Goal: Task Accomplishment & Management: Manage account settings

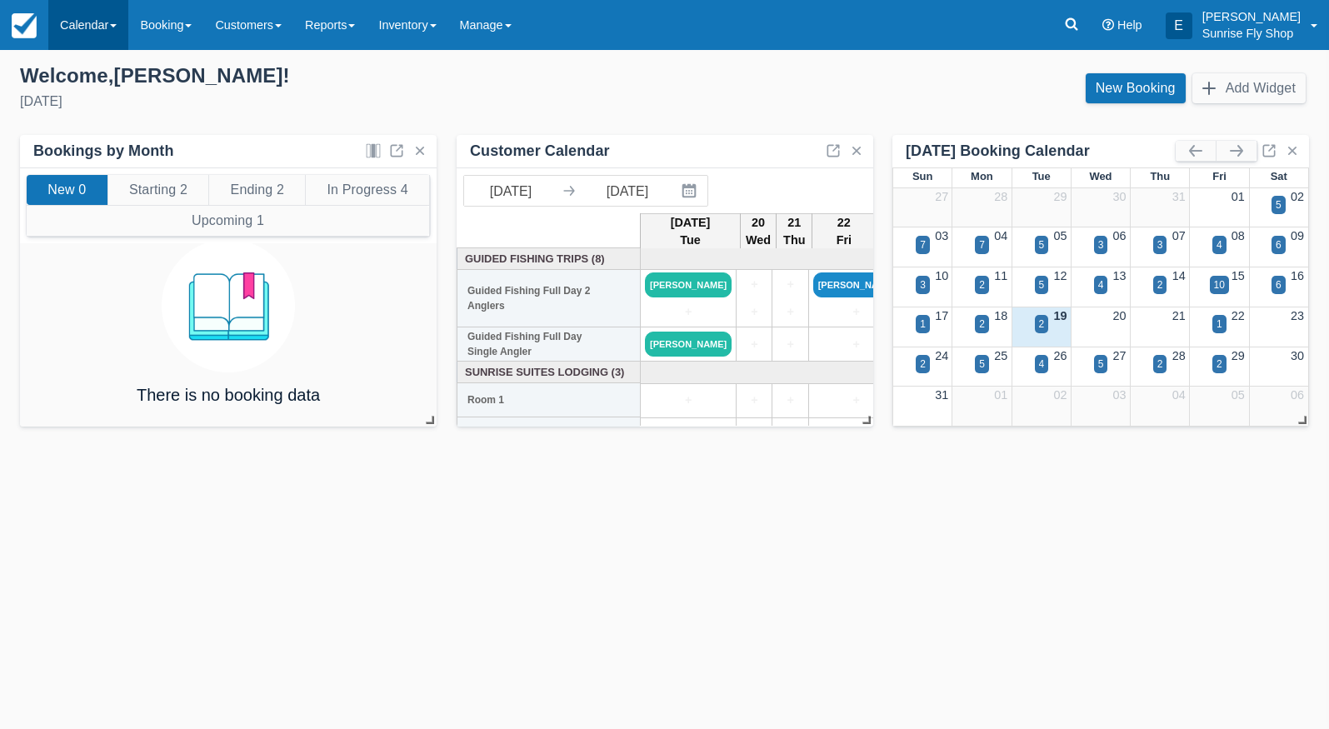
click at [74, 23] on link "Calendar" at bounding box center [88, 25] width 80 height 50
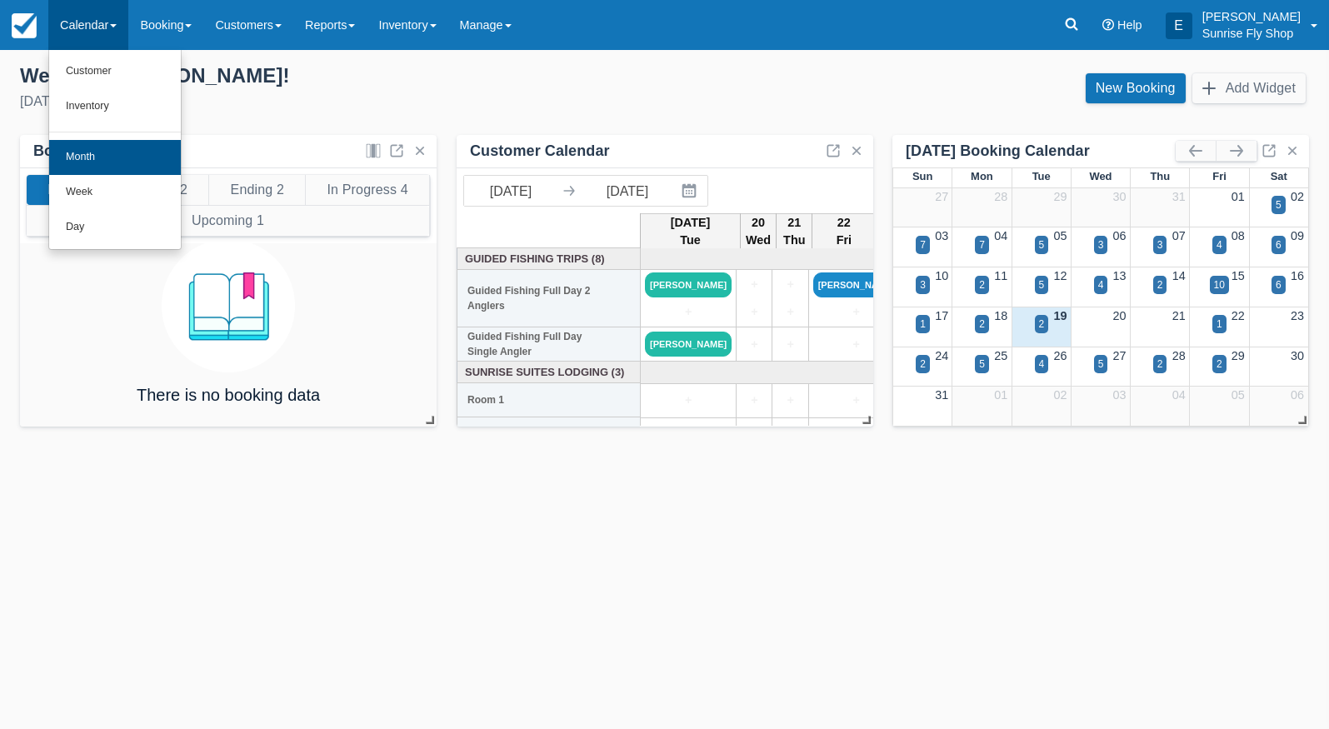
click at [91, 151] on link "Month" at bounding box center [115, 157] width 132 height 35
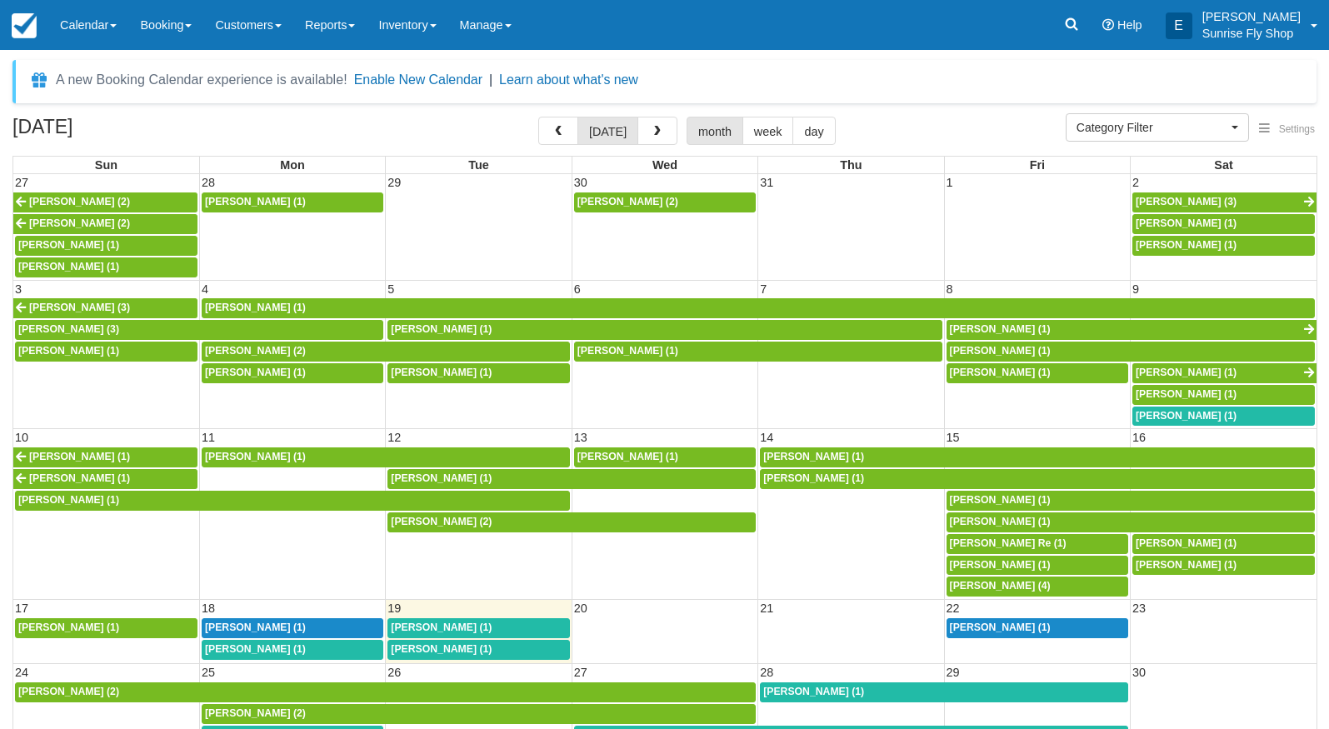
select select
click at [91, 600] on td "17" at bounding box center [106, 609] width 186 height 18
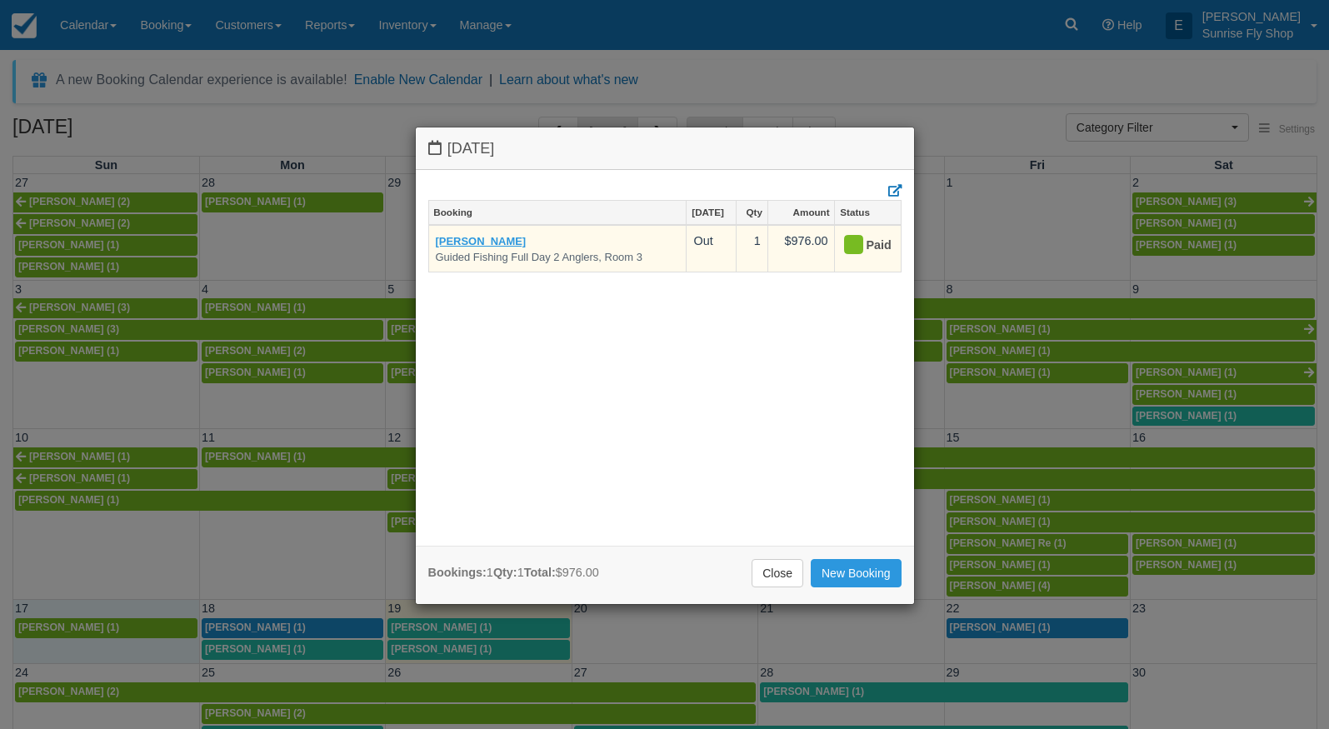
click at [470, 239] on link "Jack Baldwin" at bounding box center [481, 241] width 91 height 13
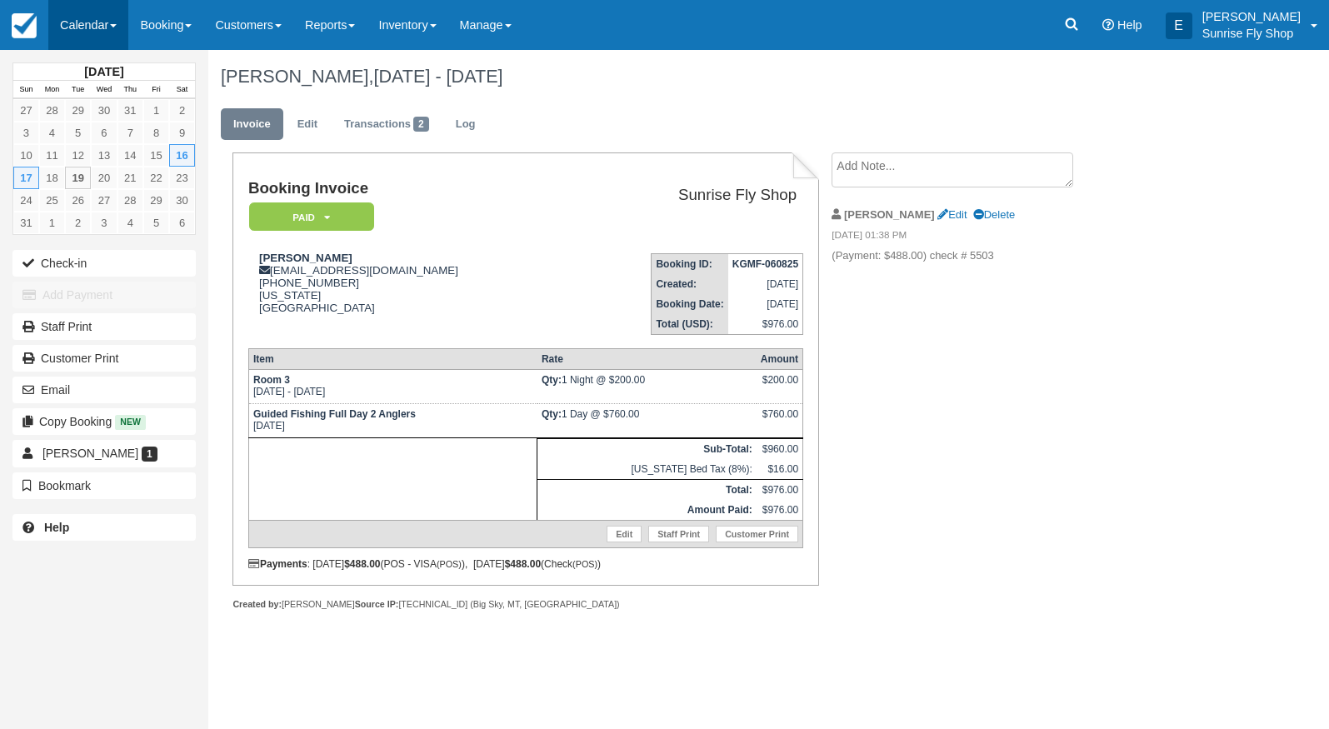
click at [88, 33] on link "Calendar" at bounding box center [88, 25] width 80 height 50
click at [98, 160] on link "Month" at bounding box center [115, 157] width 132 height 35
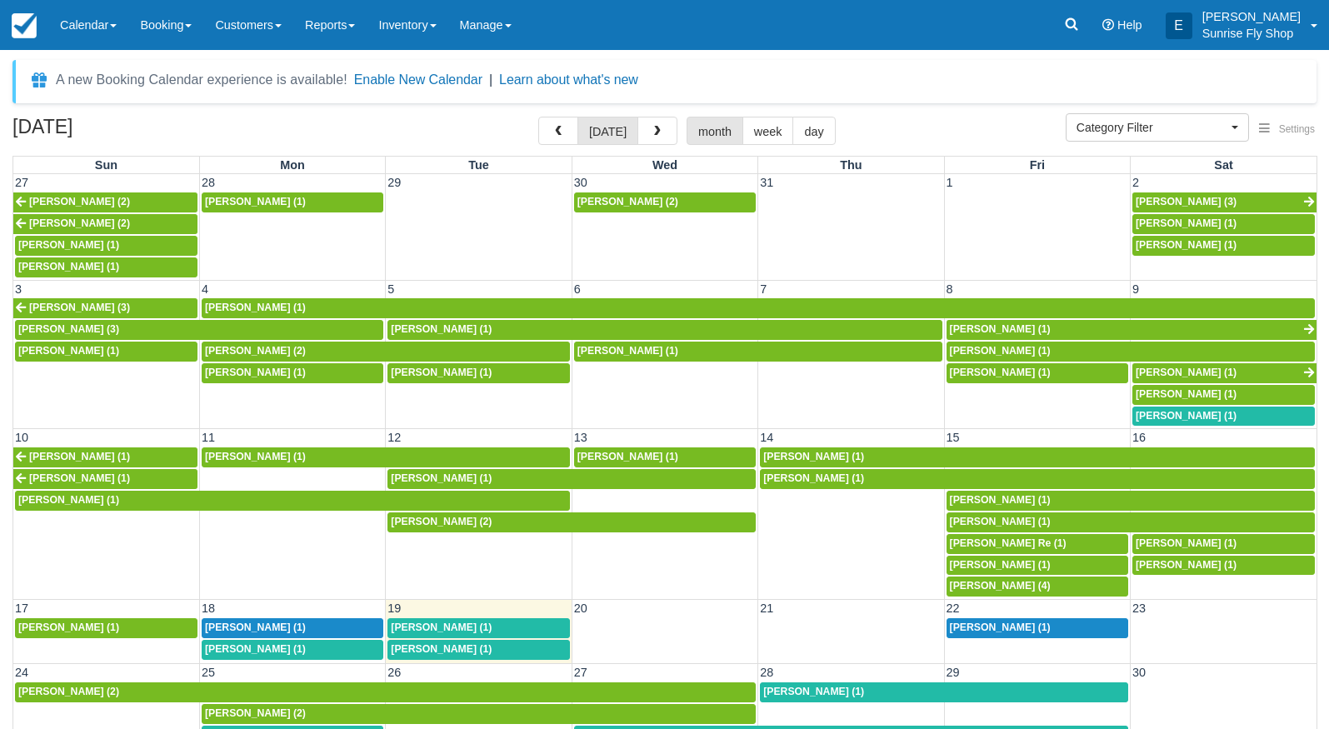
select select
click at [1163, 410] on span "[PERSON_NAME] (1)" at bounding box center [1186, 416] width 101 height 12
select select
click at [1180, 538] on span "Ed Mineau (1)" at bounding box center [1186, 544] width 101 height 12
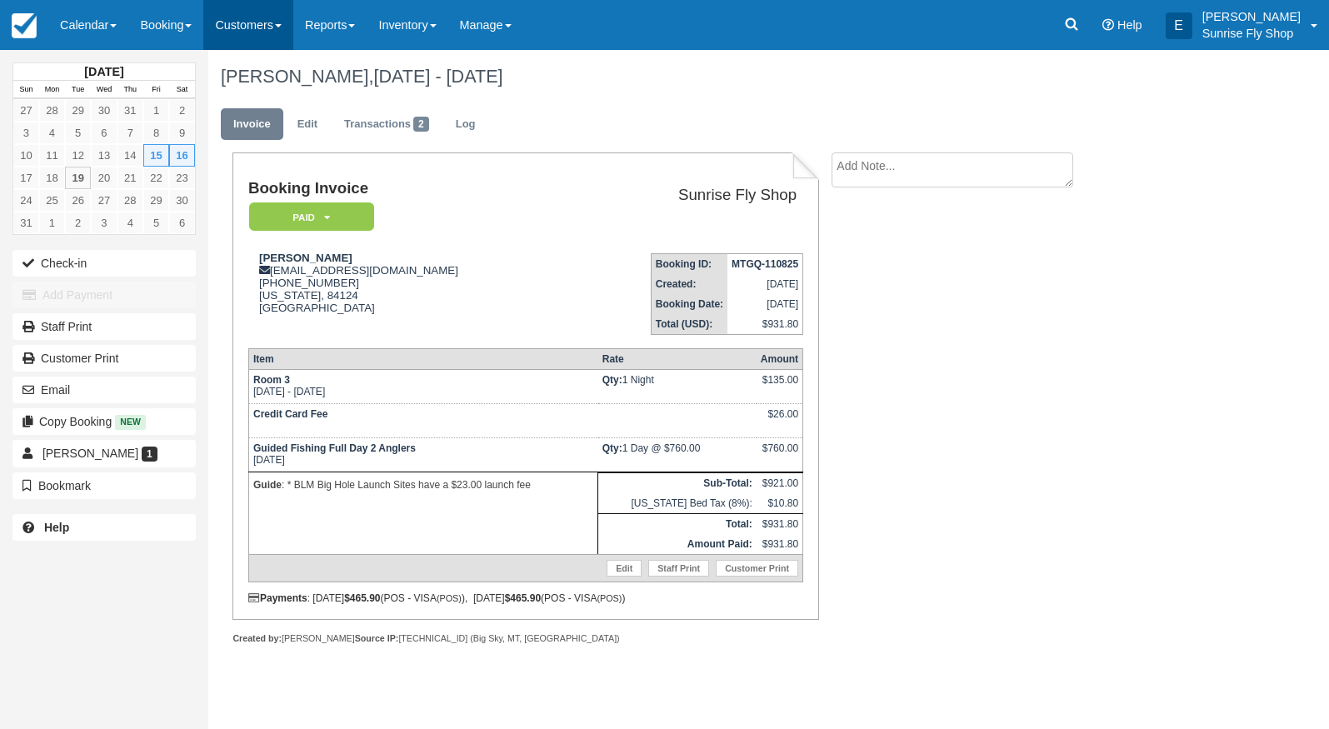
click at [252, 9] on link "Customers" at bounding box center [248, 25] width 90 height 50
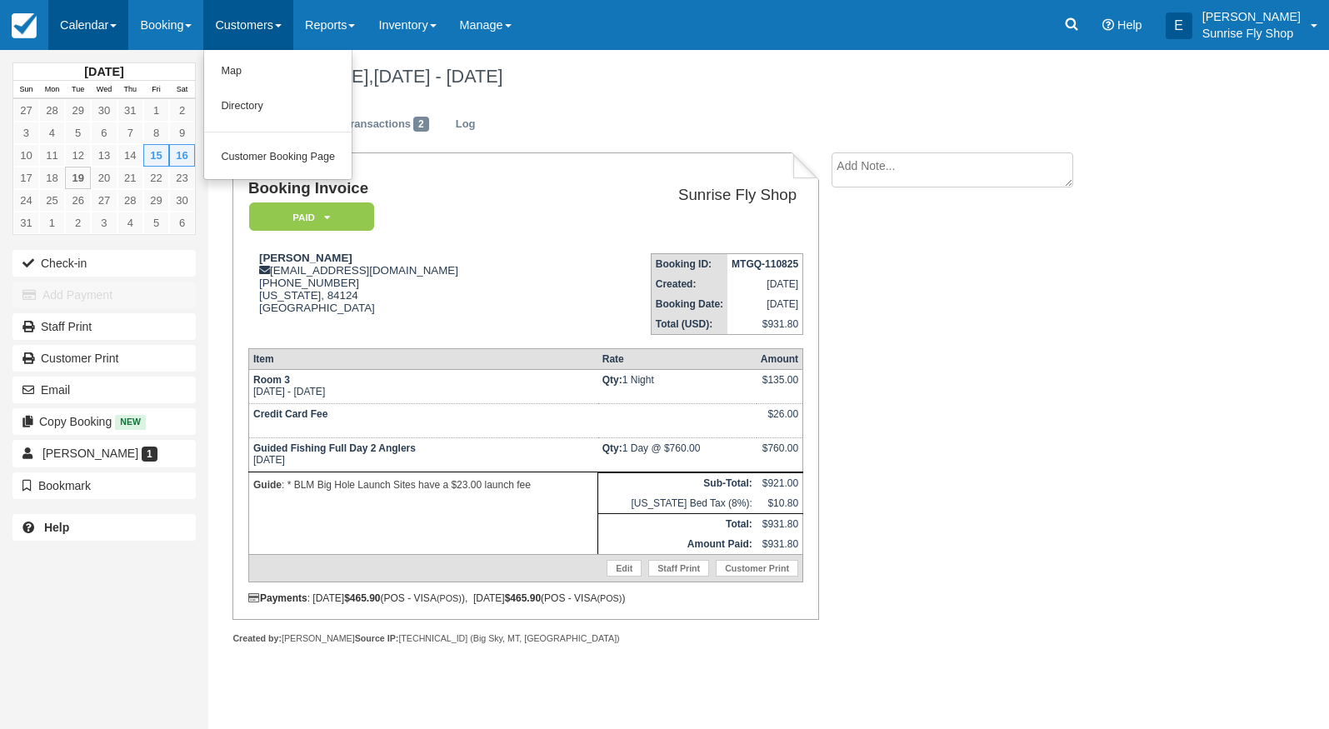
click at [93, 19] on link "Calendar" at bounding box center [88, 25] width 80 height 50
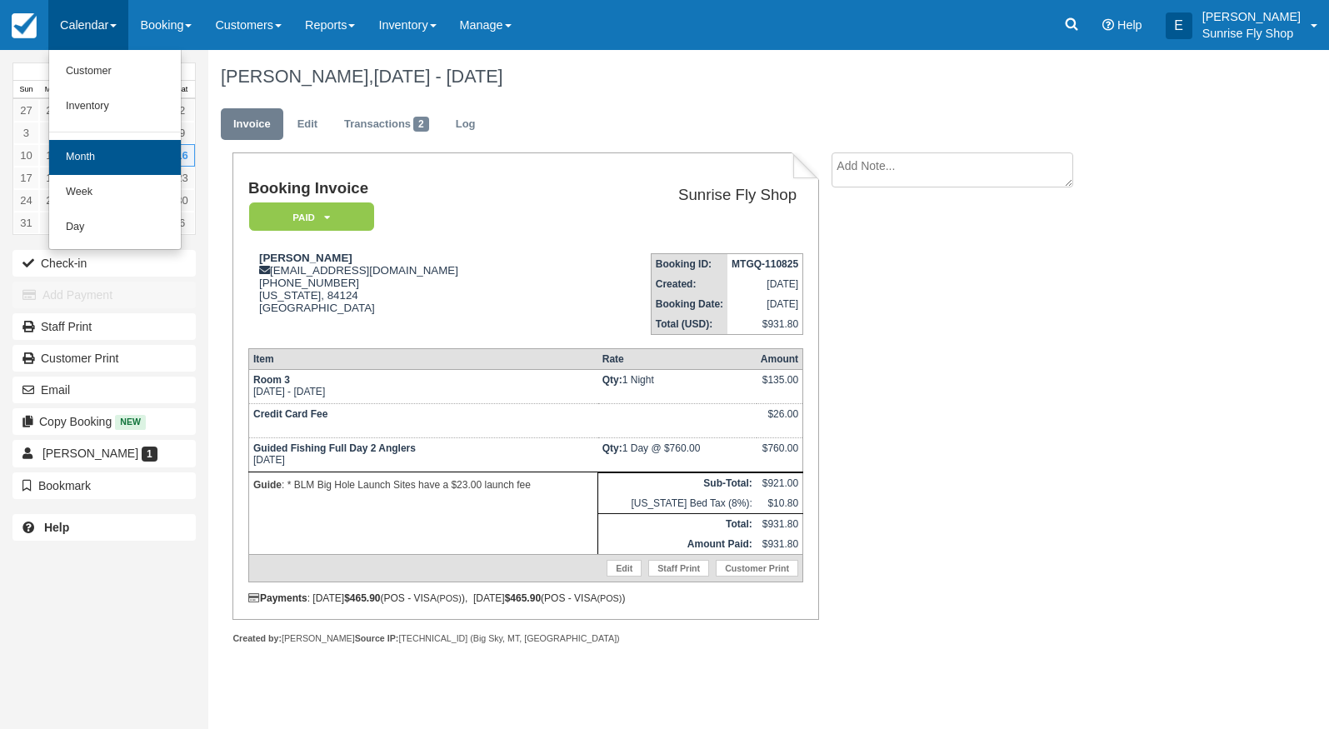
click at [83, 158] on link "Month" at bounding box center [115, 157] width 132 height 35
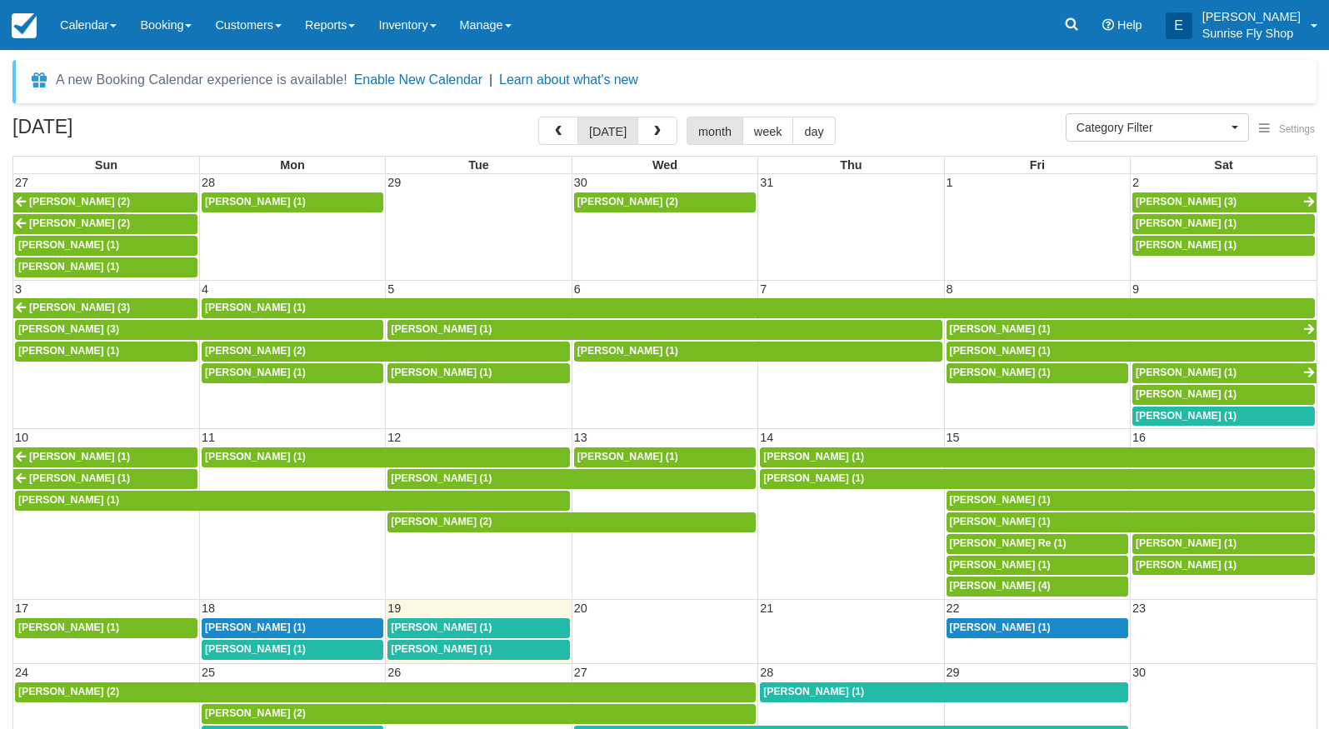
select select
